Goal: Information Seeking & Learning: Learn about a topic

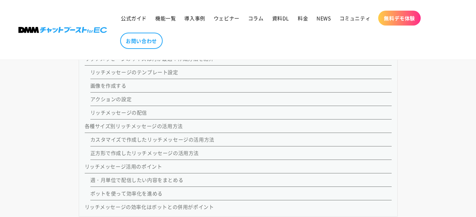
scroll to position [744, 0]
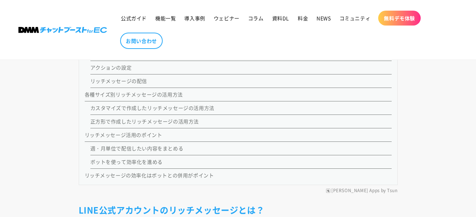
click at [180, 124] on link "正方形で作成したリッチメッセージの活用方法" at bounding box center [144, 121] width 109 height 7
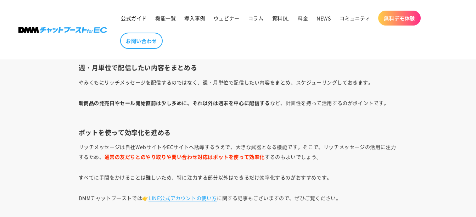
scroll to position [9423, 0]
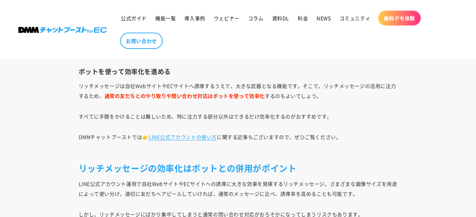
scroll to position [744, 0]
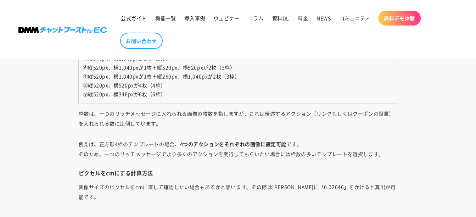
scroll to position [3400, 0]
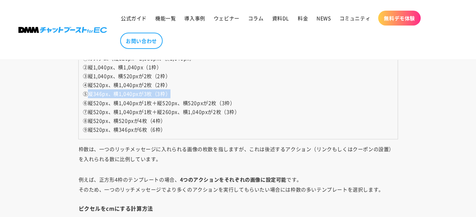
drag, startPoint x: 90, startPoint y: 94, endPoint x: 174, endPoint y: 95, distance: 83.9
click at [174, 95] on td "①カスタム（縦520px～2,080px、横1,040px） ②縦1,040px、横1,040px（1枠） ③縦1,040px、横520pxが2枚（2枠） ④…" at bounding box center [238, 94] width 319 height 90
copy span "縦346px、横1,040pxが3枚（3枠）"
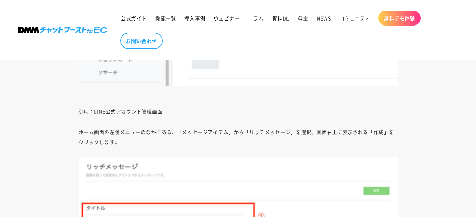
scroll to position [2656, 0]
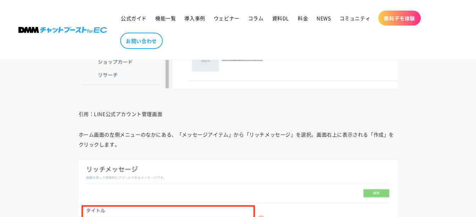
click at [142, 116] on p "引用：LINE公式アカウント管理画面" at bounding box center [238, 14] width 319 height 209
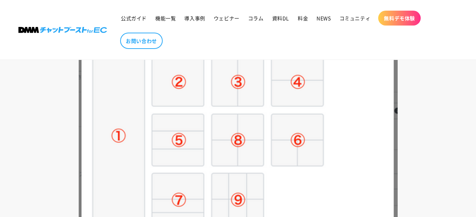
scroll to position [3152, 0]
